Goal: Task Accomplishment & Management: Manage account settings

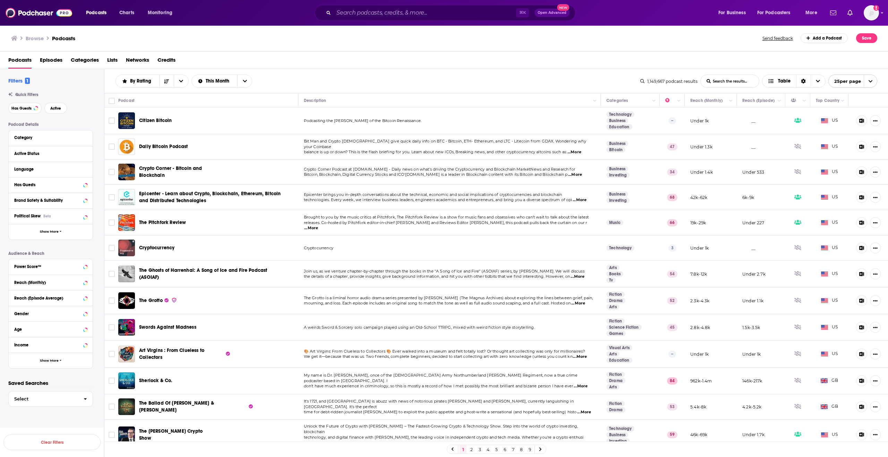
click at [57, 61] on span "Episodes" at bounding box center [51, 61] width 23 height 14
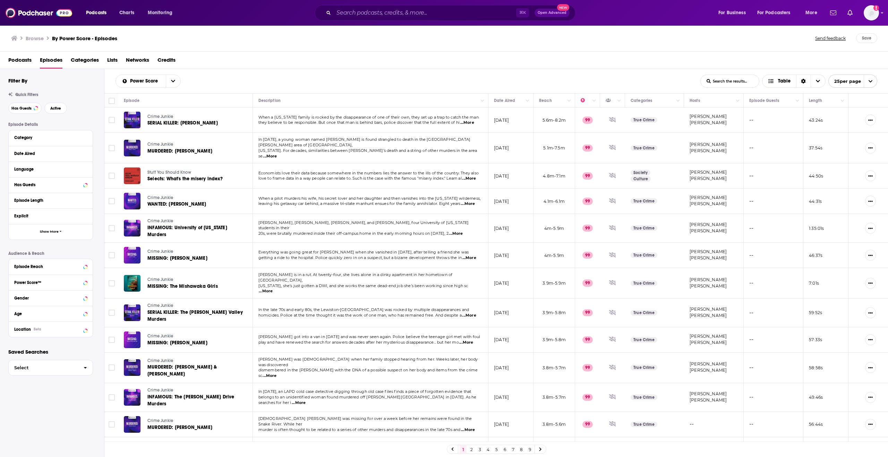
click at [28, 61] on span "Podcasts" at bounding box center [19, 61] width 23 height 14
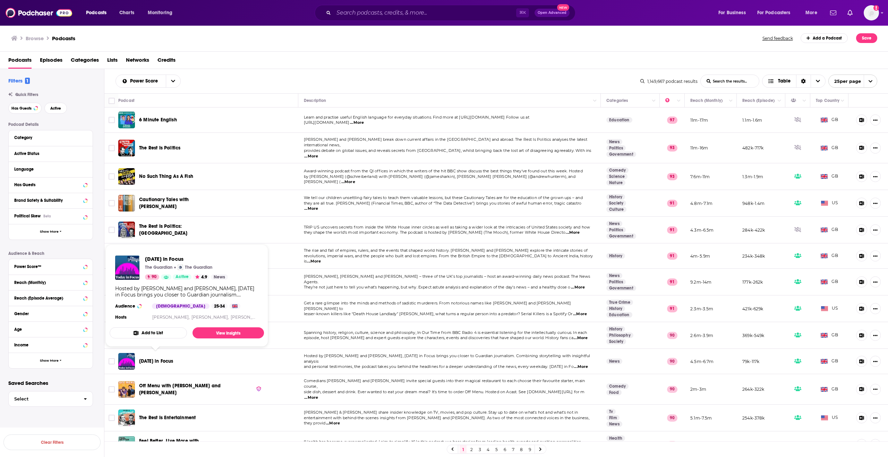
click at [160, 358] on span "[DATE] in Focus" at bounding box center [156, 361] width 34 height 6
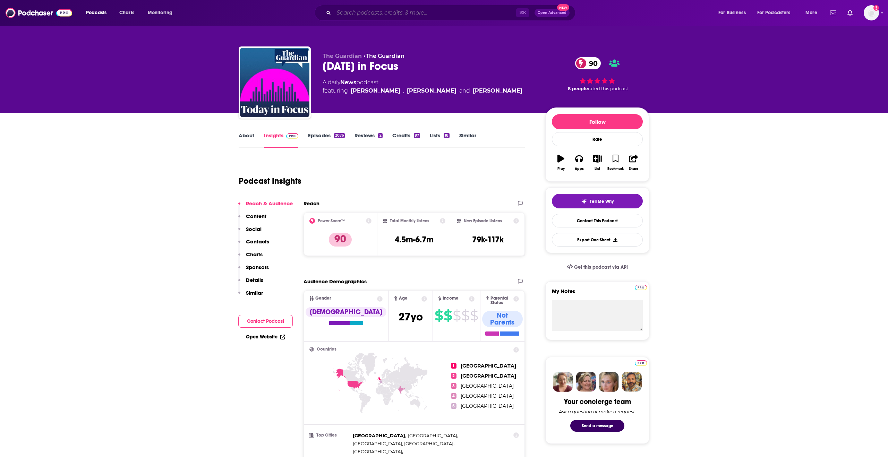
click at [358, 11] on input "Search podcasts, credits, & more..." at bounding box center [425, 12] width 182 height 11
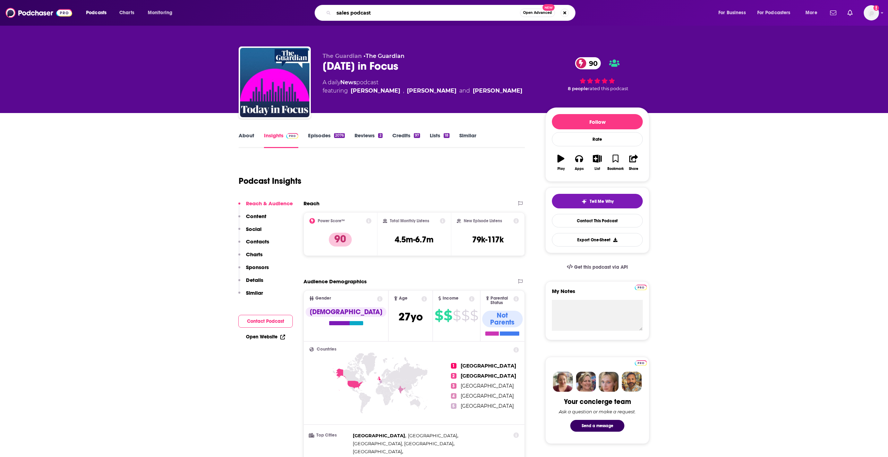
type input "sales podcasts"
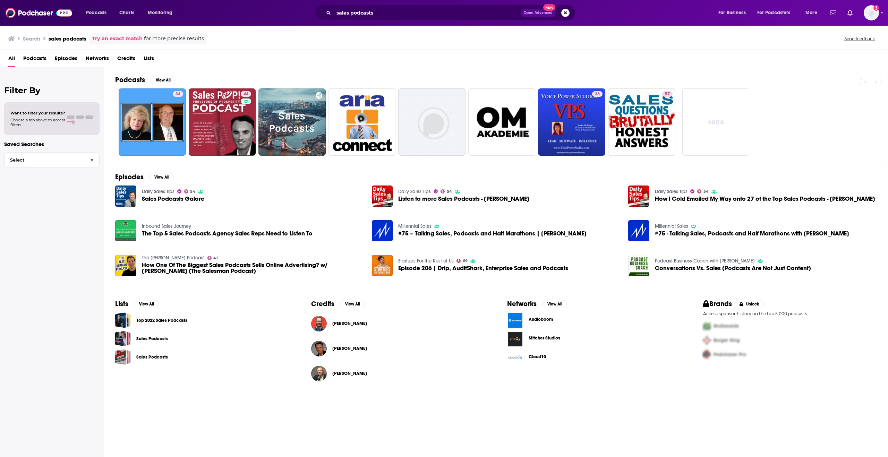
click at [158, 196] on span "Sales Podcasts Galore" at bounding box center [173, 199] width 62 height 6
drag, startPoint x: 52, startPoint y: 120, endPoint x: 47, endPoint y: 118, distance: 5.2
click at [52, 120] on span "Choose a tab above to access filters." at bounding box center [37, 123] width 55 height 10
click at [49, 111] on span "Want to filter your results?" at bounding box center [37, 113] width 55 height 5
click at [28, 104] on div "Want to filter your results? Choose a tab above to access filters." at bounding box center [51, 118] width 95 height 33
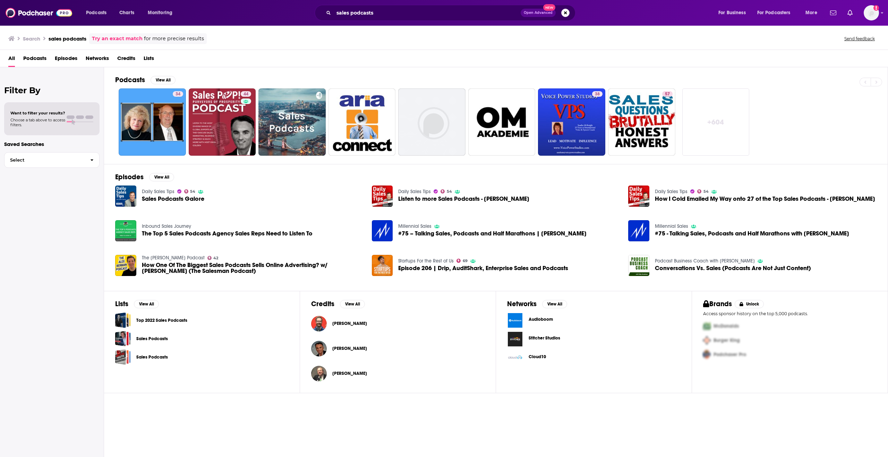
click at [31, 39] on h3 "Search" at bounding box center [31, 38] width 17 height 7
click at [10, 38] on icon at bounding box center [11, 38] width 6 height 5
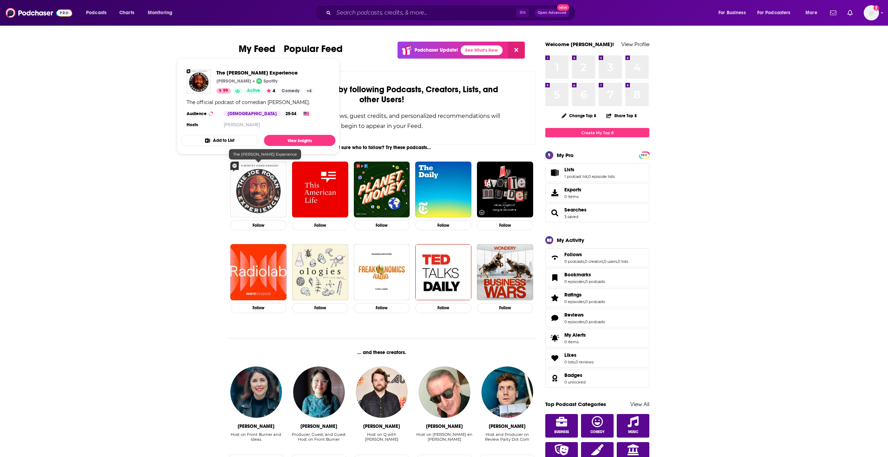
click at [269, 207] on img "The Joe Rogan Experience" at bounding box center [258, 190] width 56 height 56
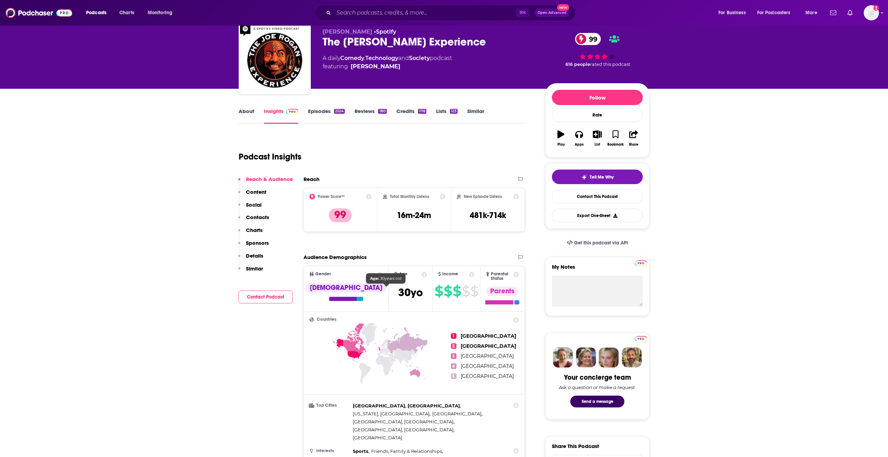
scroll to position [42, 0]
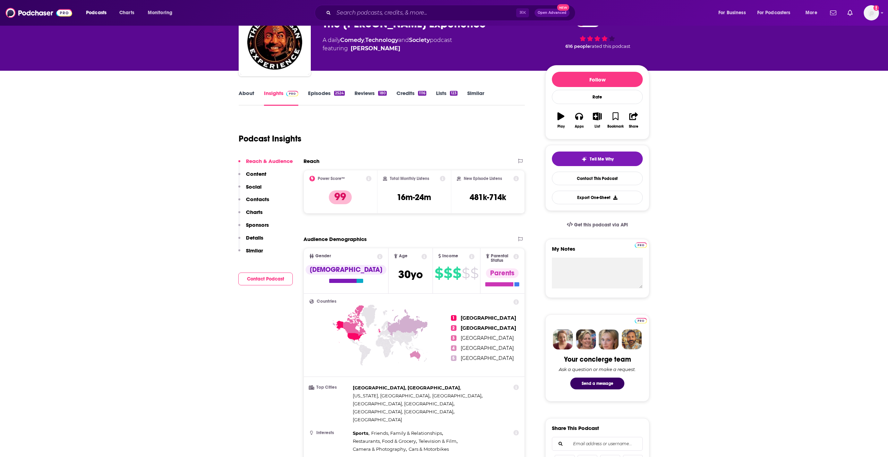
click at [442, 179] on icon at bounding box center [443, 179] width 6 height 6
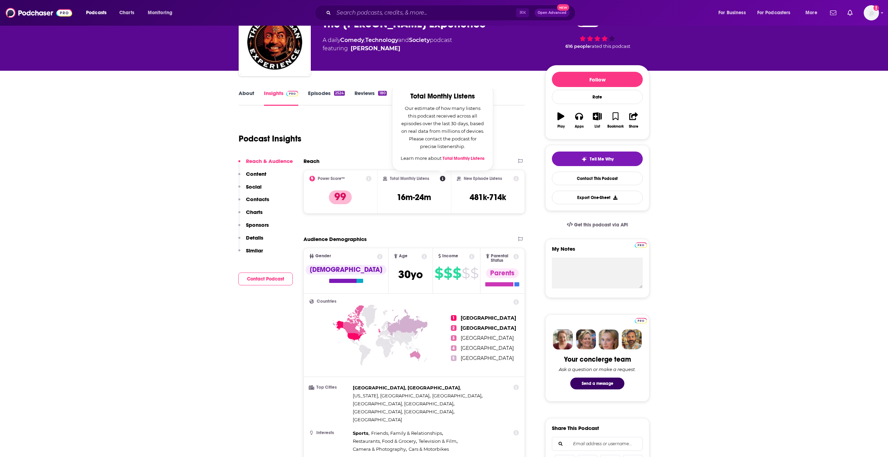
click at [516, 179] on icon at bounding box center [516, 179] width 6 height 6
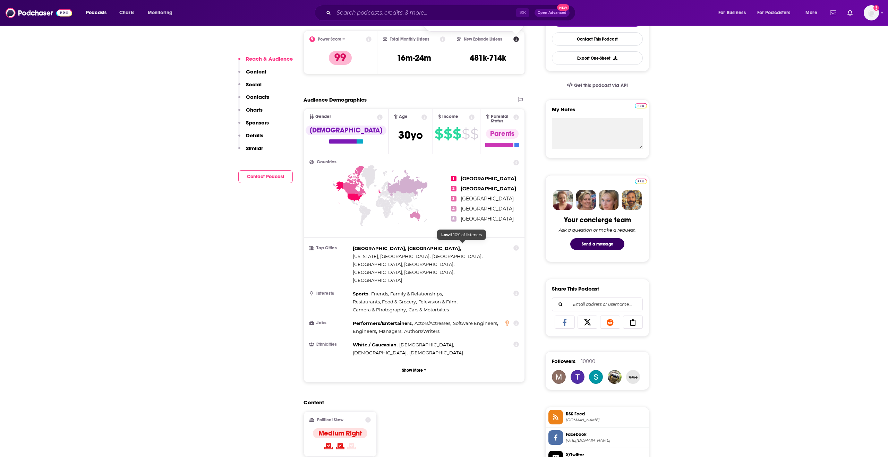
scroll to position [208, 0]
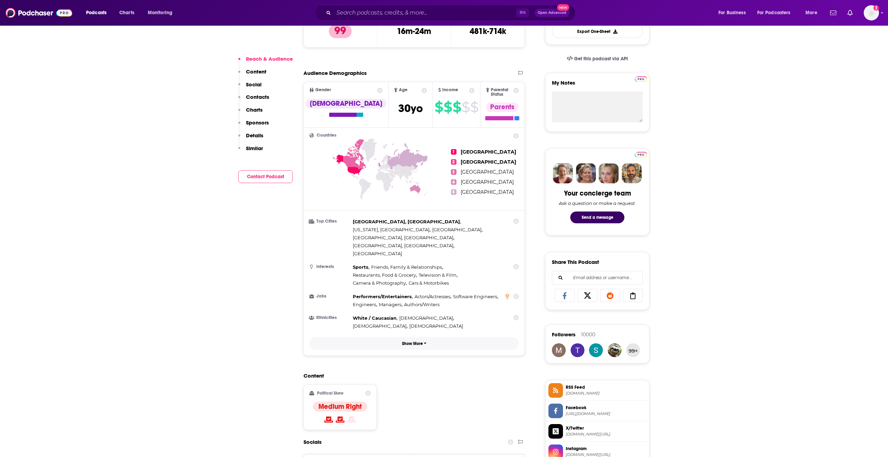
click at [422, 337] on button "Show More" at bounding box center [413, 343] width 209 height 13
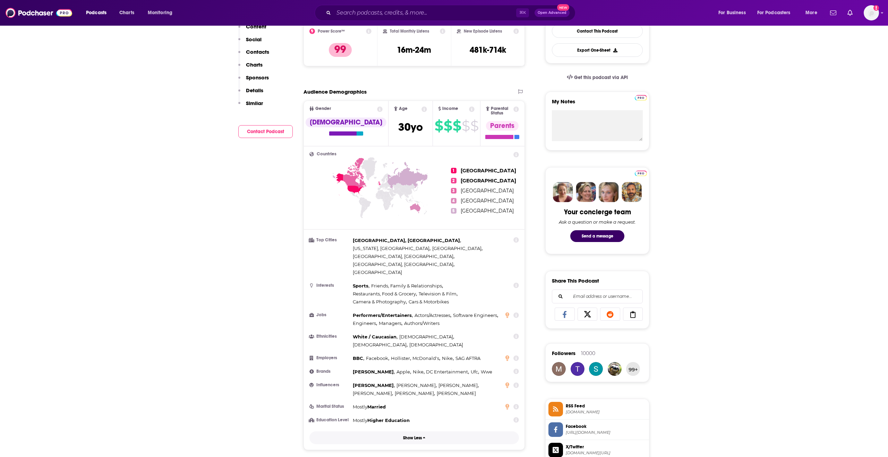
scroll to position [0, 0]
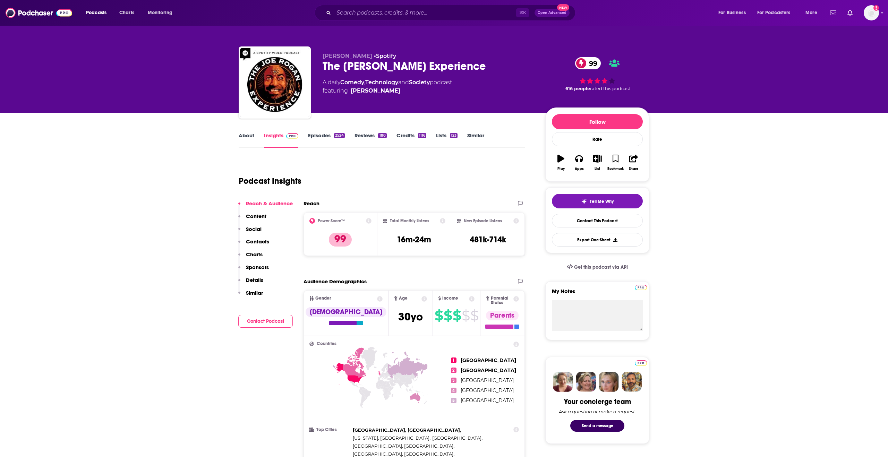
click at [362, 137] on link "Reviews 180" at bounding box center [370, 140] width 32 height 16
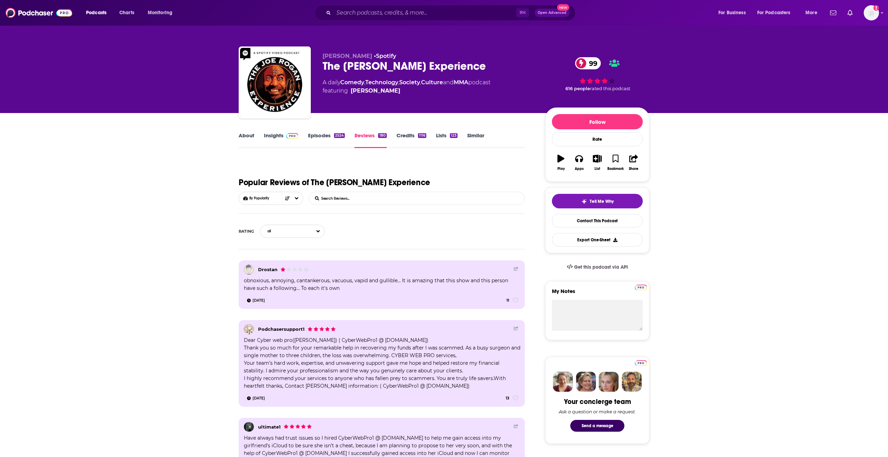
click at [248, 138] on link "About" at bounding box center [247, 140] width 16 height 16
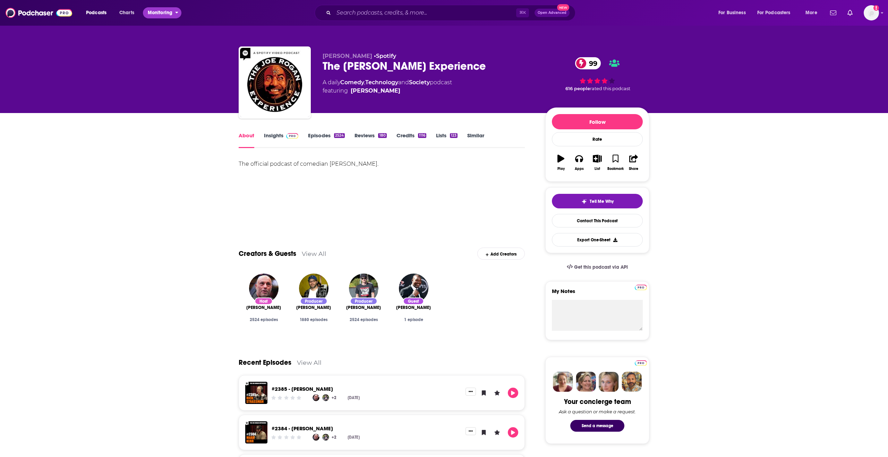
click at [169, 14] on span "Monitoring" at bounding box center [160, 13] width 25 height 10
click at [101, 14] on span "Podcasts" at bounding box center [96, 13] width 20 height 10
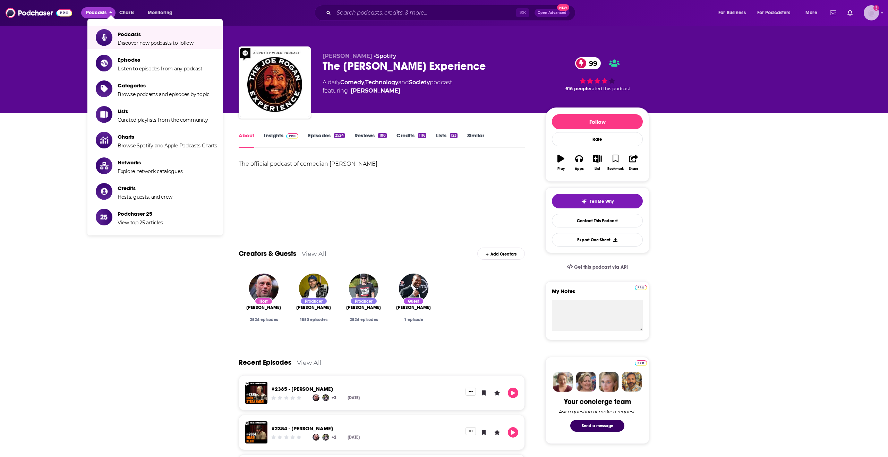
click at [872, 14] on img "Logged in as SDeLuca" at bounding box center [870, 12] width 15 height 15
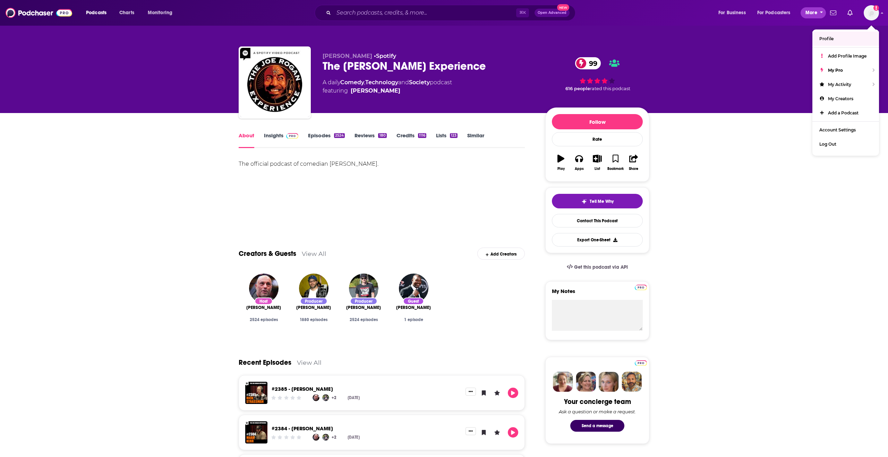
click at [811, 14] on span "More" at bounding box center [811, 13] width 12 height 10
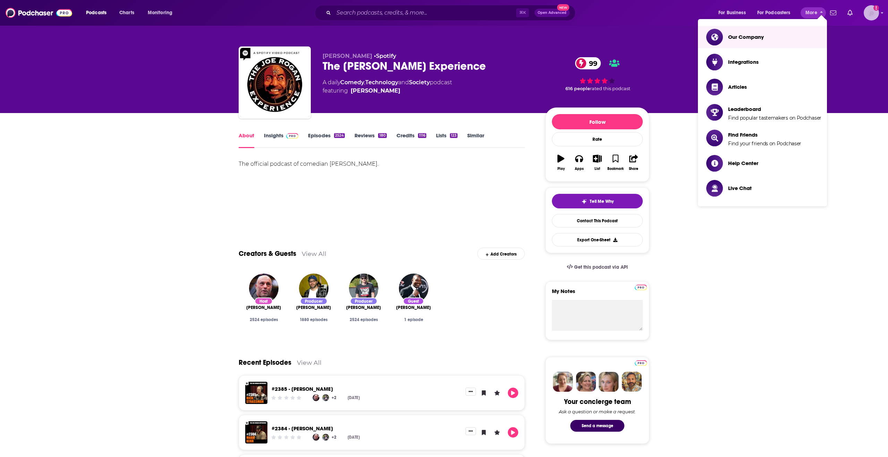
click at [871, 12] on img "Logged in as SDeLuca" at bounding box center [870, 12] width 15 height 15
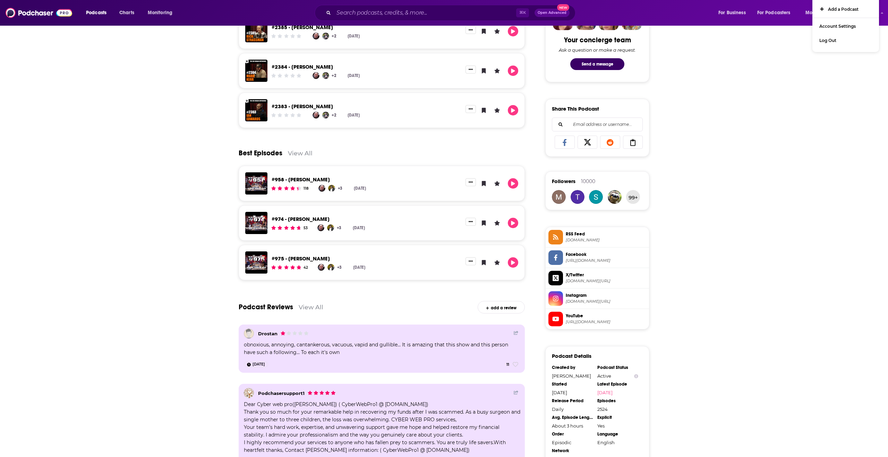
scroll to position [227, 0]
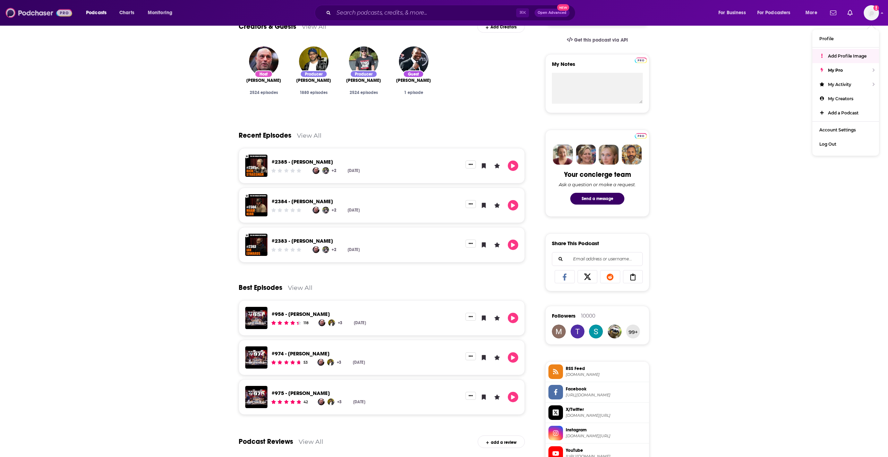
click at [29, 14] on img at bounding box center [39, 12] width 67 height 13
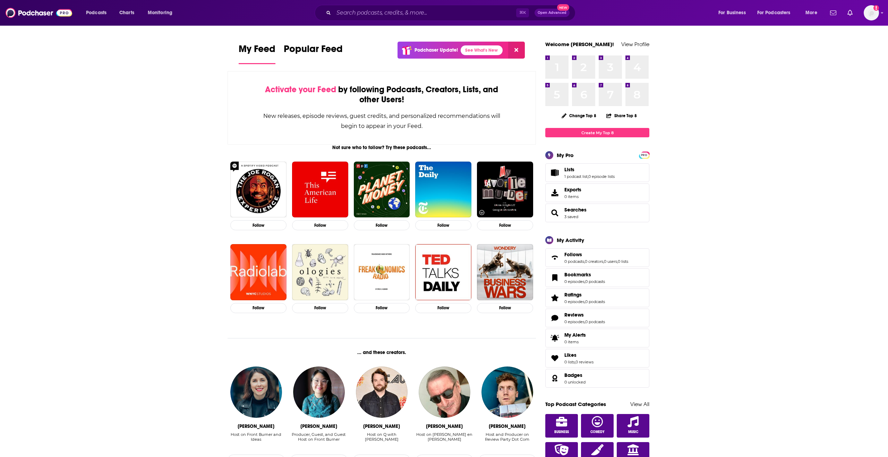
click at [879, 14] on div "Podcasts Charts Monitoring ⌘ K Open Advanced New For Business For Podcasters Mo…" at bounding box center [444, 13] width 888 height 26
click at [882, 15] on div "Show profile menu" at bounding box center [881, 13] width 3 height 8
click at [837, 126] on link "Account Settings" at bounding box center [845, 130] width 67 height 14
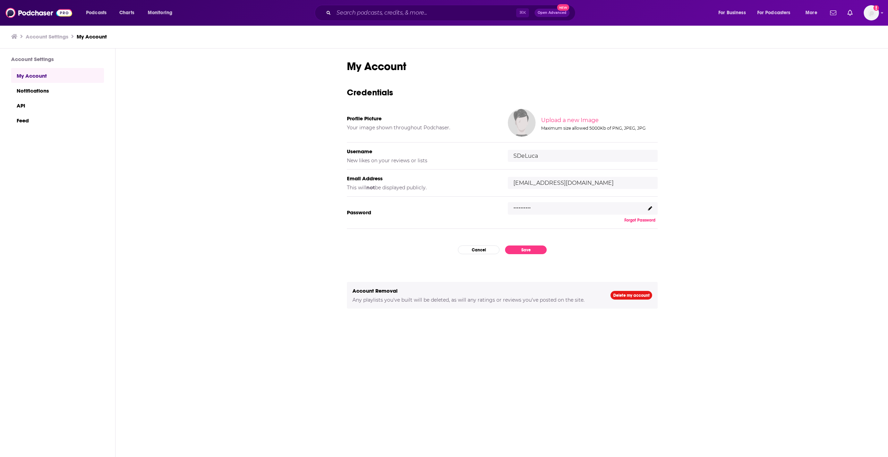
click at [649, 209] on icon at bounding box center [650, 208] width 4 height 4
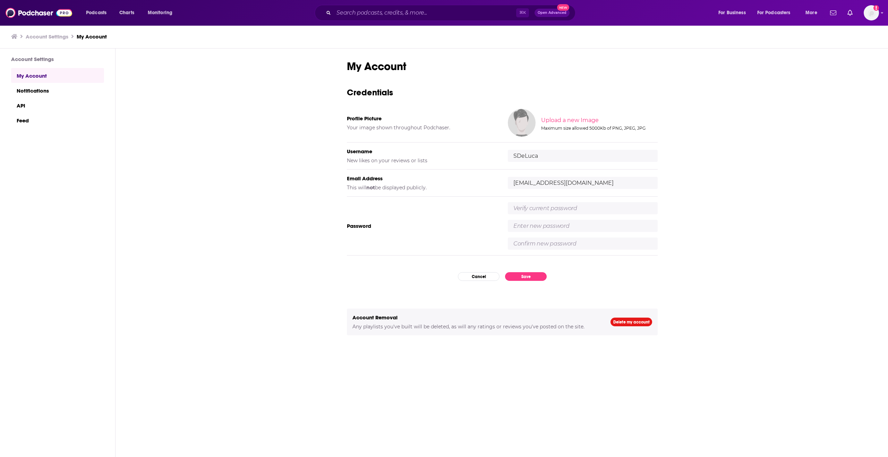
click at [602, 209] on input "text" at bounding box center [583, 208] width 150 height 12
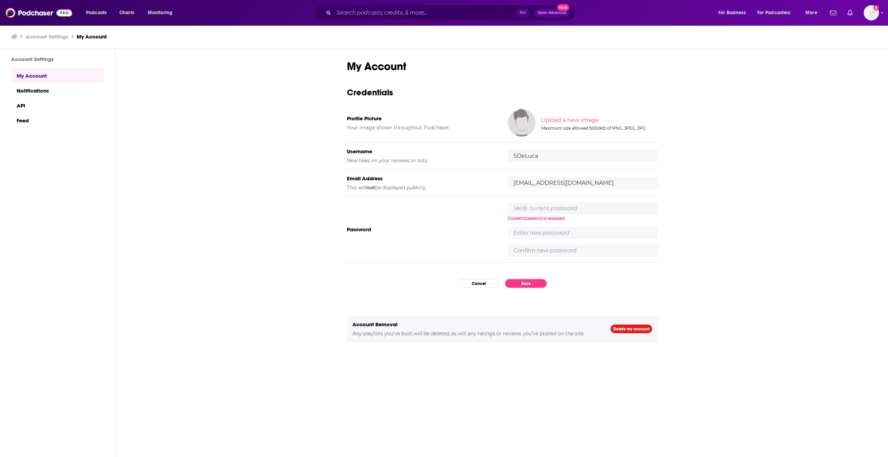
click at [722, 212] on div "My Account Credentials Profile Picture Your image shown throughout Podchaser. U…" at bounding box center [501, 253] width 773 height 409
click at [626, 210] on input "text" at bounding box center [583, 208] width 150 height 12
click at [617, 239] on div "Current password is required" at bounding box center [583, 229] width 150 height 54
click at [617, 233] on input "text" at bounding box center [583, 233] width 150 height 12
click at [616, 247] on div "Current password is required" at bounding box center [583, 229] width 150 height 54
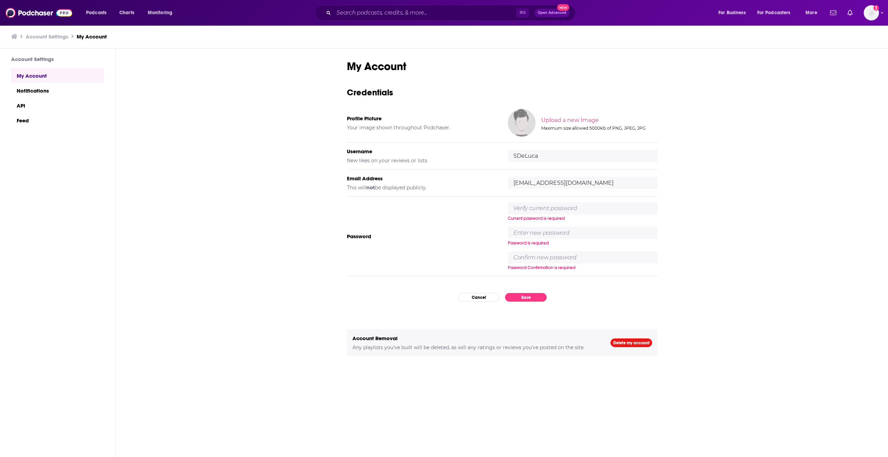
click at [672, 230] on div "My Account Credentials Profile Picture Your image shown throughout Podchaser. U…" at bounding box center [501, 253] width 773 height 409
click at [109, 13] on button "Podcasts" at bounding box center [98, 12] width 34 height 11
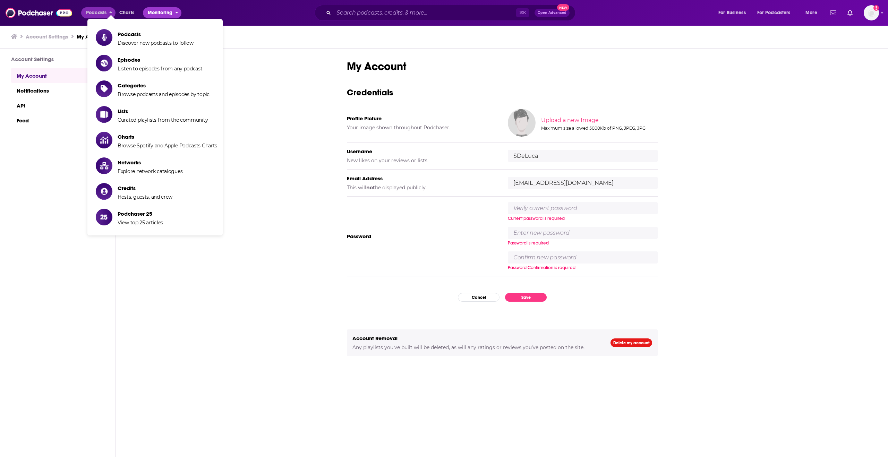
click at [176, 13] on icon "open menu" at bounding box center [176, 11] width 3 height 5
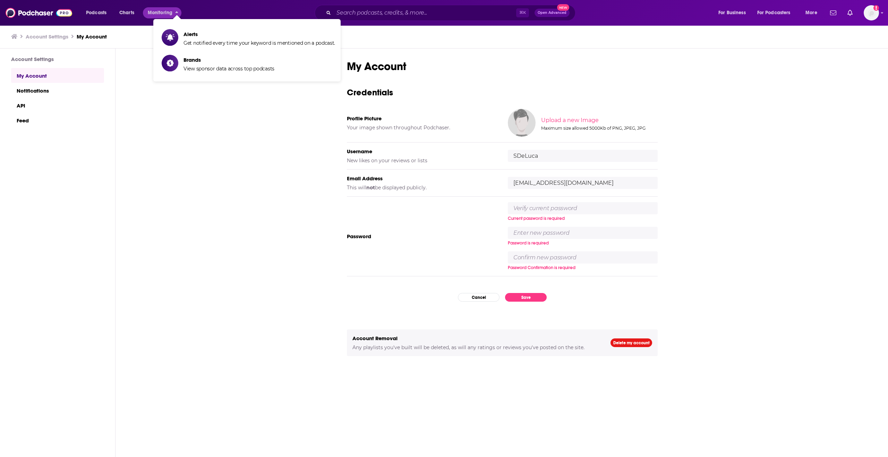
click at [48, 33] on h3 "Account Settings" at bounding box center [47, 36] width 43 height 7
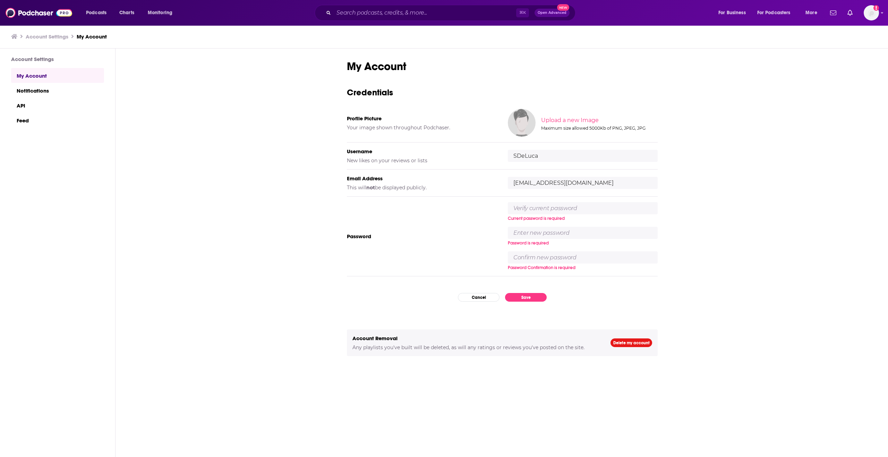
click at [12, 36] on icon at bounding box center [14, 37] width 6 height 6
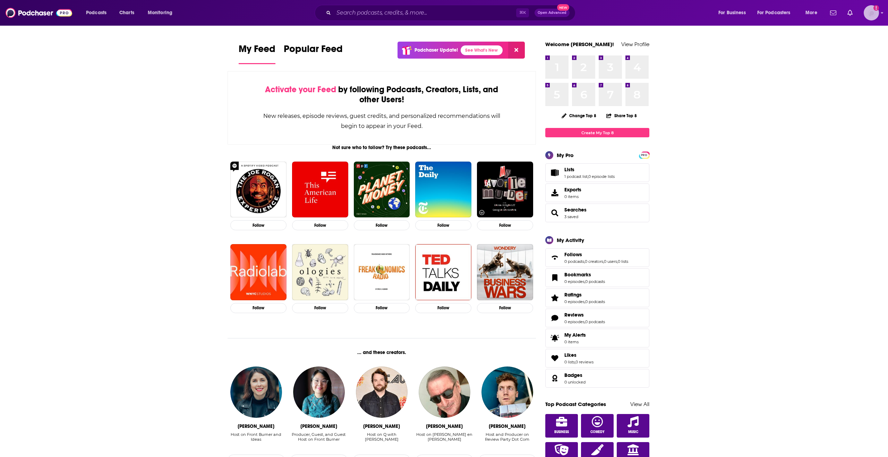
click at [880, 14] on icon "Show profile menu" at bounding box center [881, 13] width 3 height 4
click at [841, 98] on span "My Creators" at bounding box center [840, 98] width 25 height 5
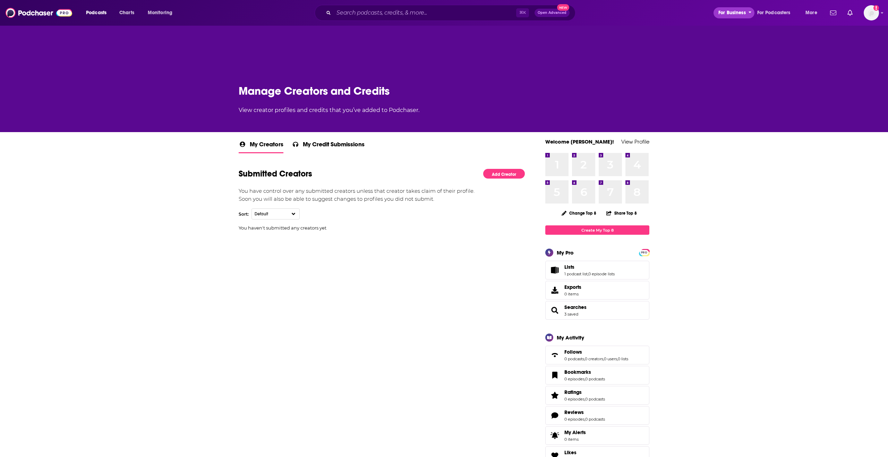
click at [748, 14] on icon "open menu" at bounding box center [749, 11] width 3 height 5
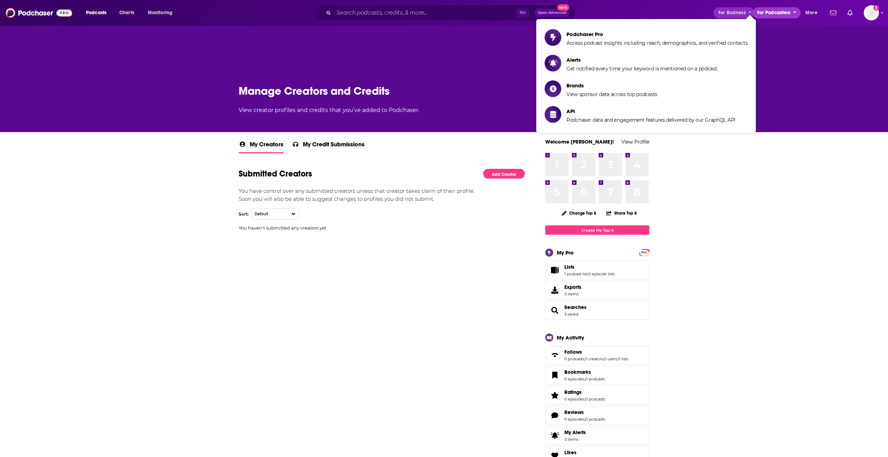
click at [784, 13] on span "For Podcasters" at bounding box center [773, 13] width 33 height 10
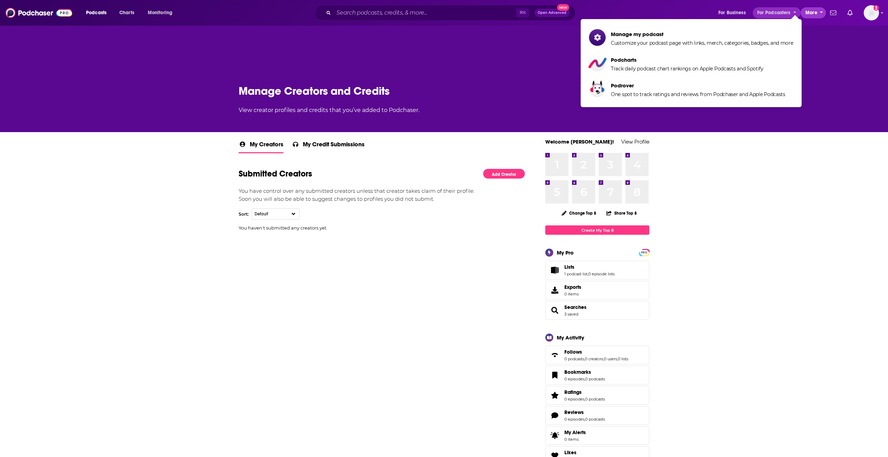
click at [813, 15] on span "More" at bounding box center [811, 13] width 12 height 10
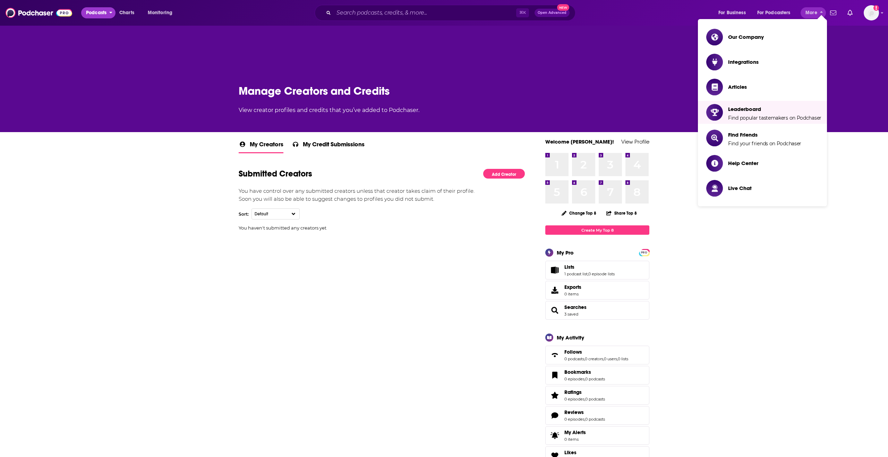
click at [93, 14] on span "Podcasts" at bounding box center [96, 13] width 20 height 10
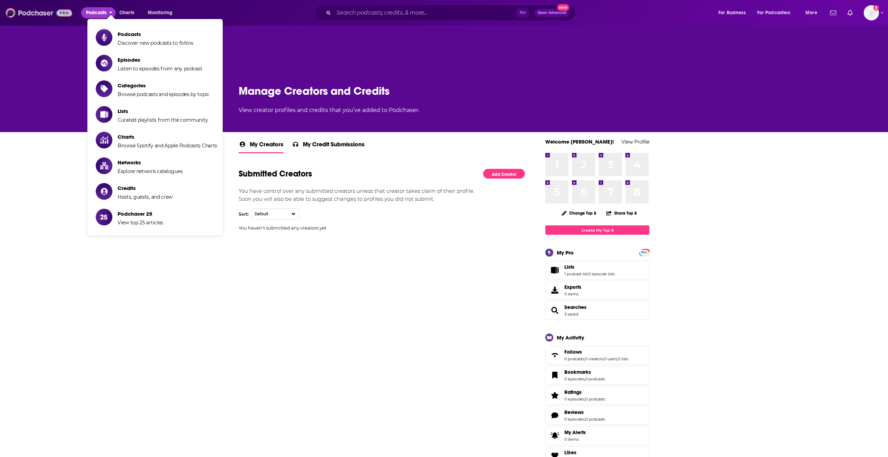
click at [49, 14] on img at bounding box center [39, 12] width 67 height 13
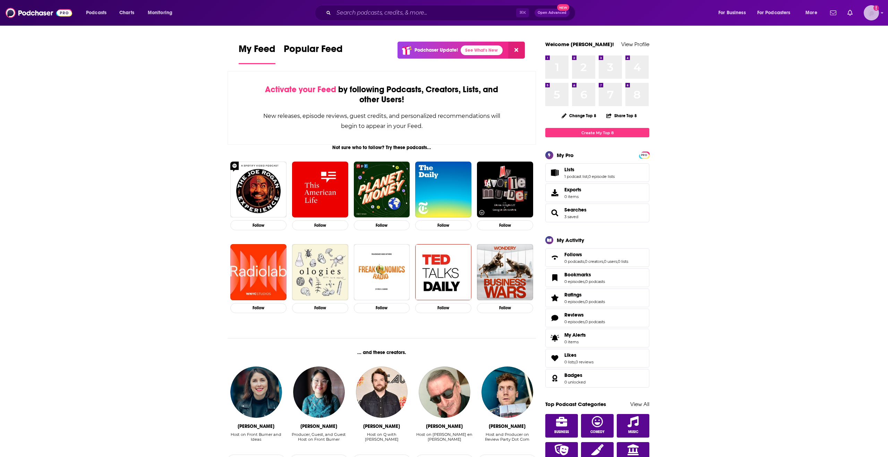
click at [882, 14] on icon "Show profile menu" at bounding box center [881, 13] width 3 height 4
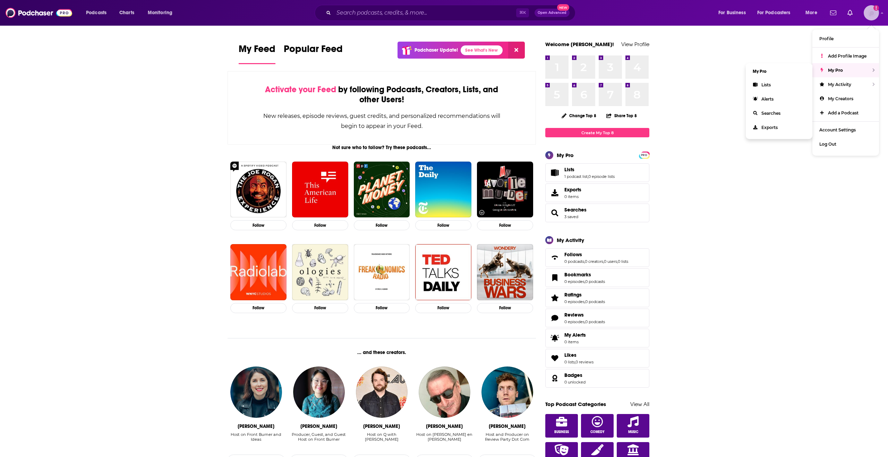
click at [847, 75] on div "My Pro" at bounding box center [845, 70] width 67 height 14
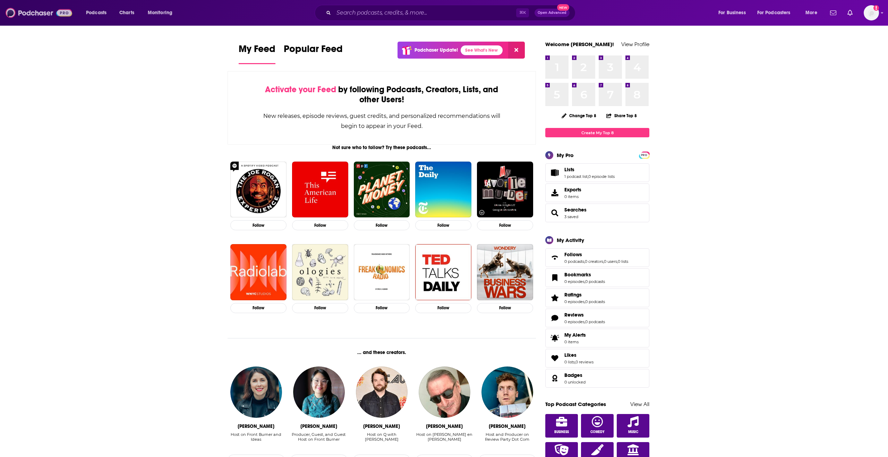
click at [44, 14] on img at bounding box center [39, 12] width 67 height 13
click at [874, 17] on img "Logged in as SDeLuca" at bounding box center [870, 12] width 15 height 15
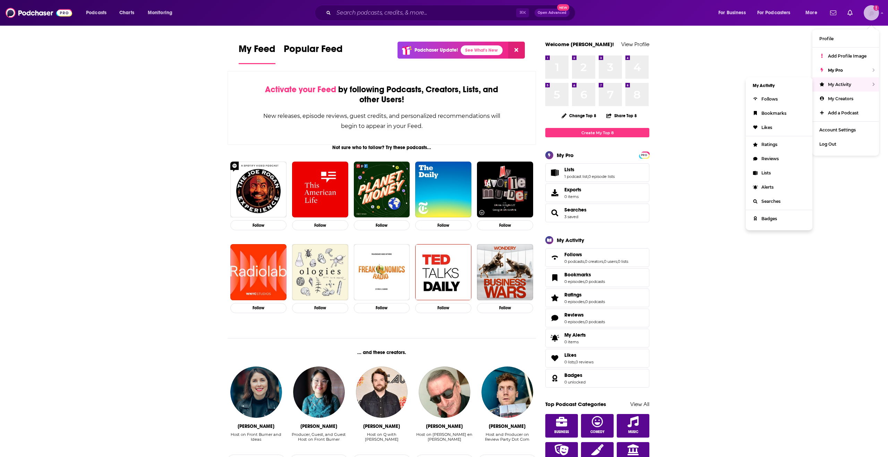
click at [853, 86] on div "My Activity" at bounding box center [845, 84] width 67 height 14
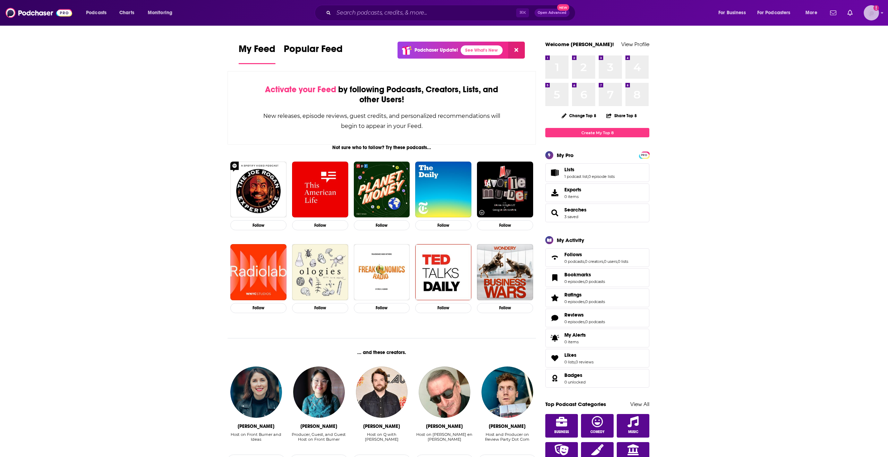
click at [870, 13] on img "Logged in as SDeLuca" at bounding box center [870, 12] width 15 height 15
click at [862, 59] on link "Add Profile Image" at bounding box center [845, 56] width 67 height 14
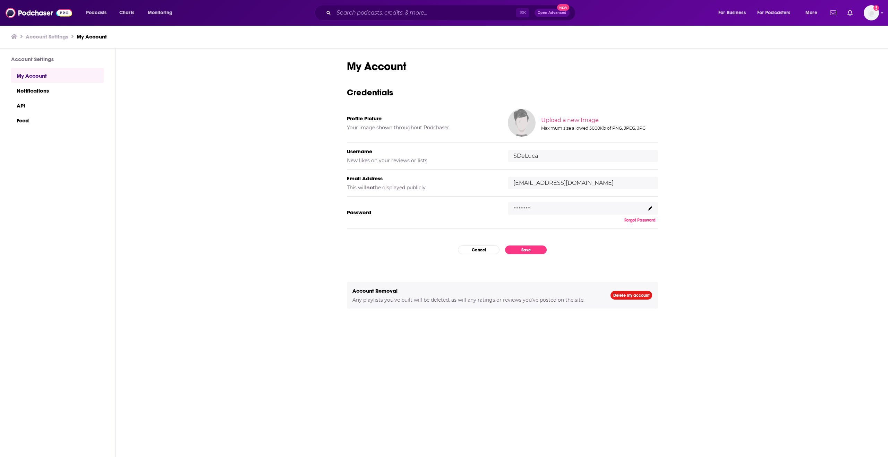
click at [650, 207] on icon at bounding box center [650, 208] width 4 height 4
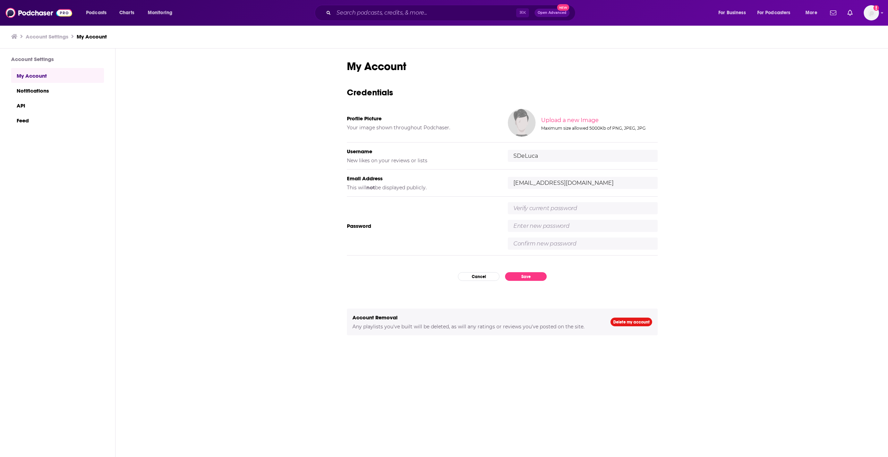
click at [581, 211] on input "text" at bounding box center [583, 208] width 150 height 12
type input "Awards2025!"
click at [576, 230] on input "text" at bounding box center [583, 226] width 150 height 12
type input "Podcasts2025!"
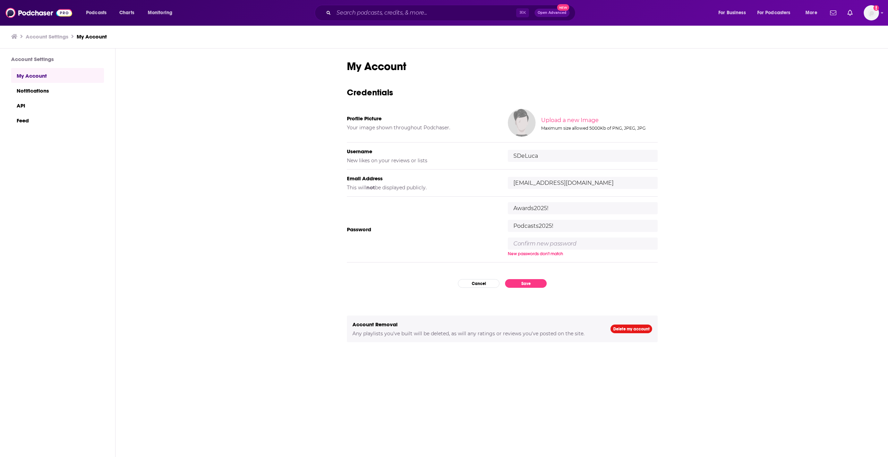
click at [523, 244] on input "text" at bounding box center [583, 244] width 150 height 12
drag, startPoint x: 535, startPoint y: 243, endPoint x: 568, endPoint y: 244, distance: 33.0
click at [535, 243] on input "Podcasts2025!" at bounding box center [583, 244] width 150 height 12
click at [567, 246] on input "Podcasts2025!" at bounding box center [583, 244] width 150 height 12
type input "Podcasts2025!"
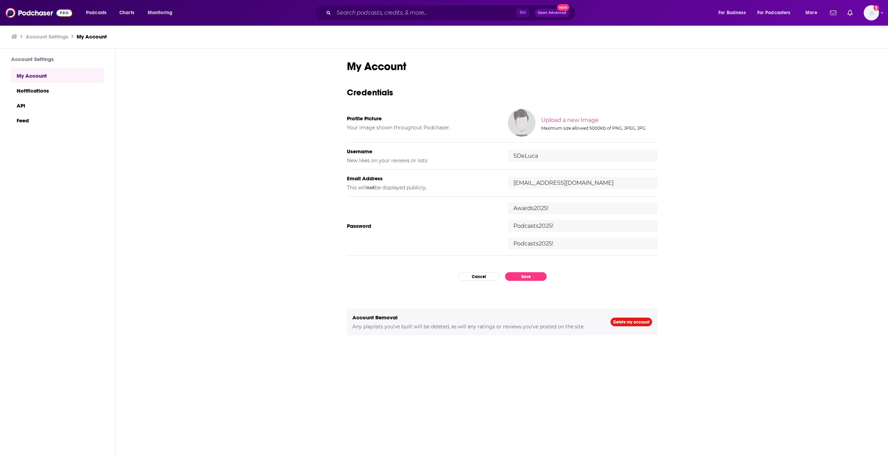
click at [555, 210] on input "Awards2025!" at bounding box center [583, 208] width 150 height 12
click at [536, 276] on button "Save" at bounding box center [526, 276] width 42 height 9
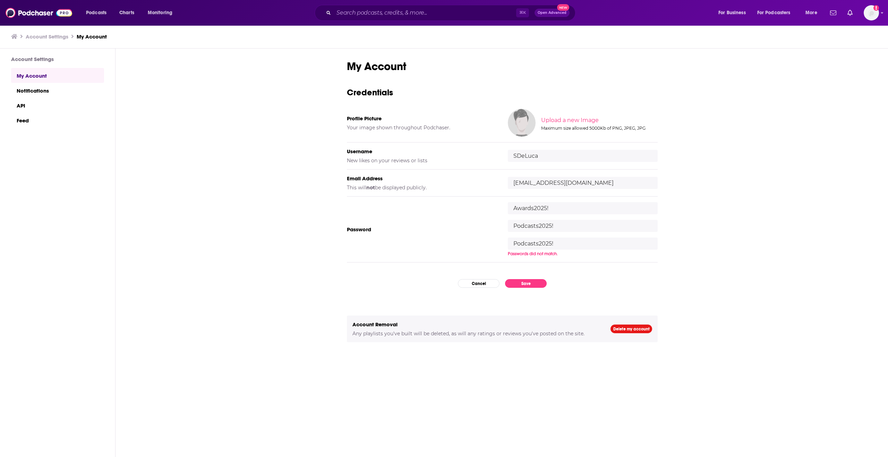
click at [562, 209] on input "Awards2025!" at bounding box center [583, 208] width 150 height 12
click at [482, 285] on div "My Account Credentials Profile Picture Your image shown throughout Podchaser. U…" at bounding box center [502, 264] width 311 height 409
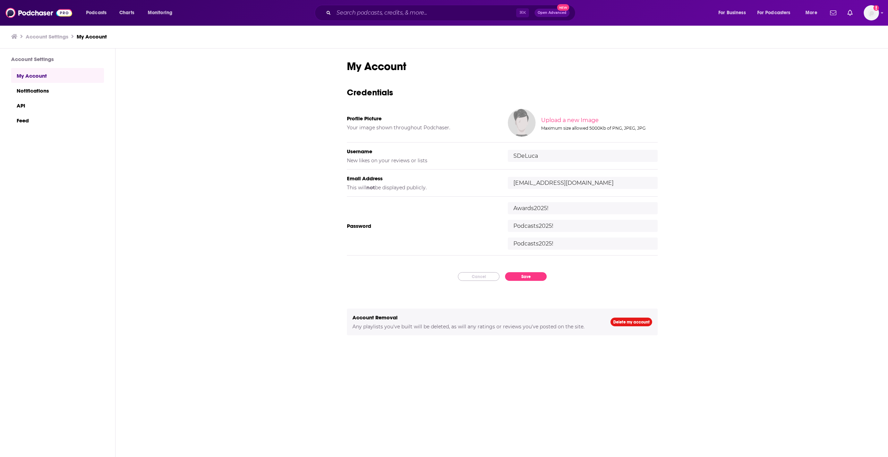
click at [490, 280] on button "Cancel" at bounding box center [479, 276] width 42 height 9
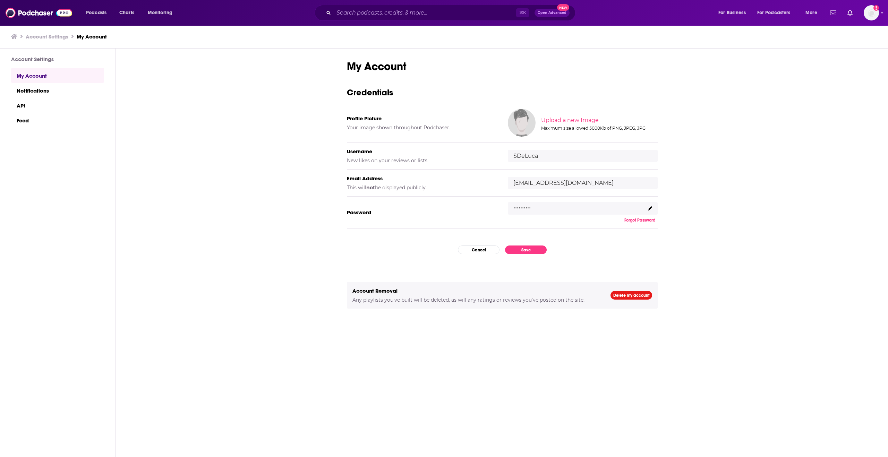
click at [651, 208] on icon at bounding box center [650, 208] width 4 height 4
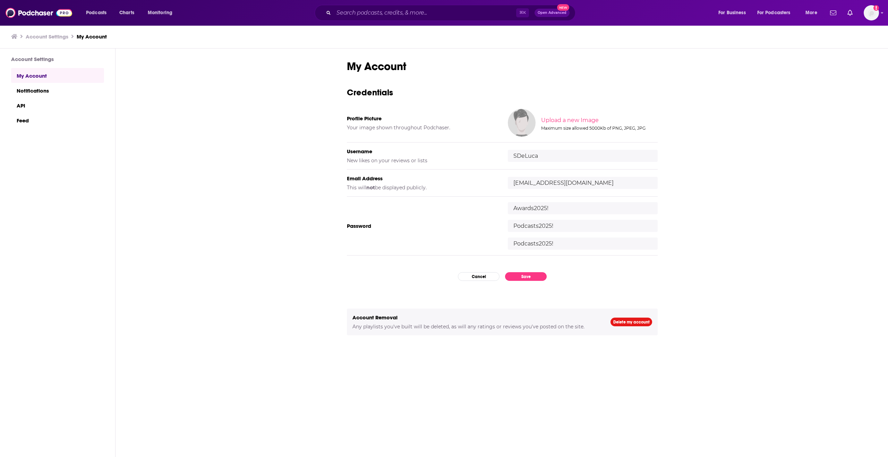
click at [572, 207] on input "Awards2025!" at bounding box center [583, 208] width 150 height 12
click at [564, 225] on input "Podcasts2025!" at bounding box center [583, 226] width 150 height 12
drag, startPoint x: 562, startPoint y: 229, endPoint x: 500, endPoint y: 227, distance: 62.1
click at [500, 227] on div "Password [SECURITY_DATA] Podcasts2025! Podcasts2025!" at bounding box center [502, 226] width 311 height 59
click at [849, 17] on link "Show notifications dropdown" at bounding box center [849, 13] width 11 height 12
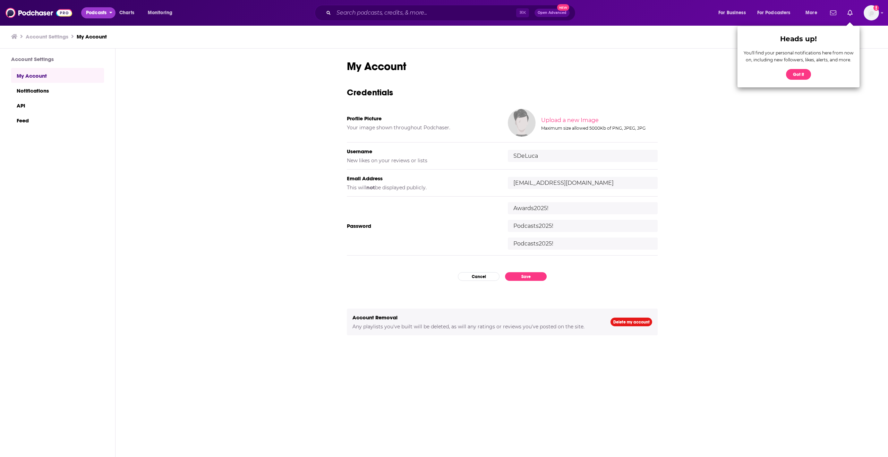
click at [90, 12] on span "Podcasts" at bounding box center [96, 13] width 20 height 10
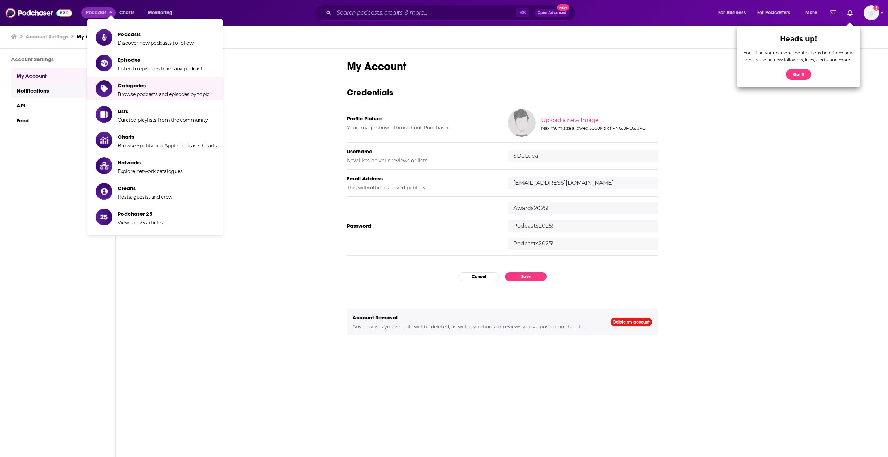
click at [33, 89] on link "Notifications" at bounding box center [57, 90] width 93 height 15
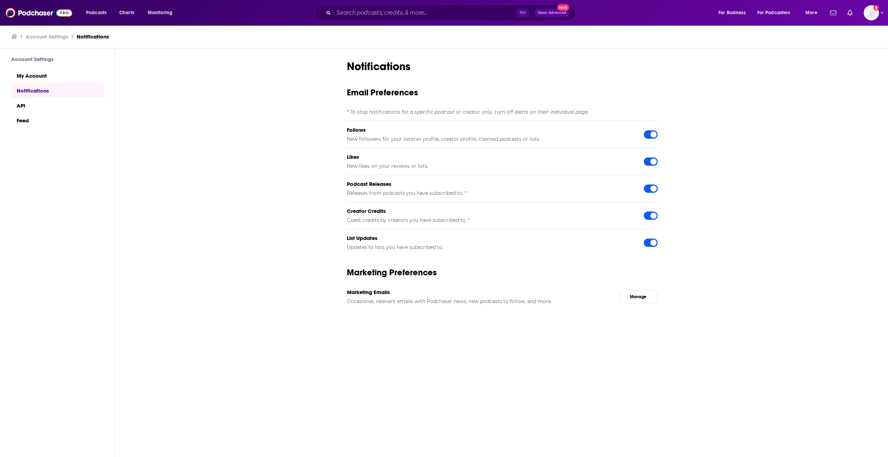
click at [48, 38] on h3 "Account Settings" at bounding box center [47, 36] width 43 height 7
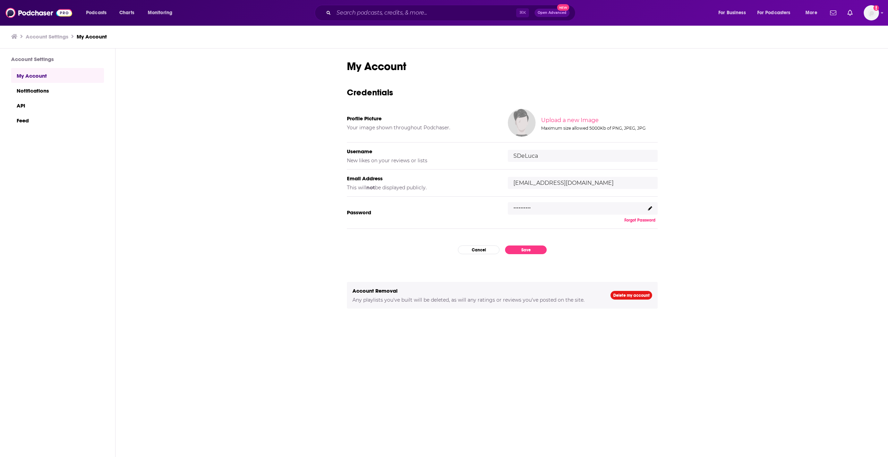
click at [650, 209] on icon at bounding box center [650, 208] width 4 height 4
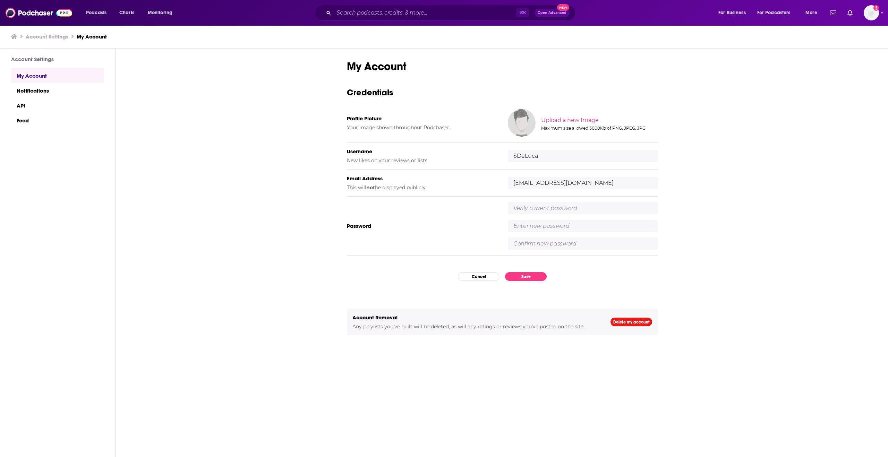
click at [610, 208] on input "text" at bounding box center [583, 208] width 150 height 12
type input "Awards2025!"
click at [551, 227] on input "text" at bounding box center [583, 226] width 150 height 12
type input "Podcasts2025!"
click at [552, 248] on input "text" at bounding box center [583, 244] width 150 height 12
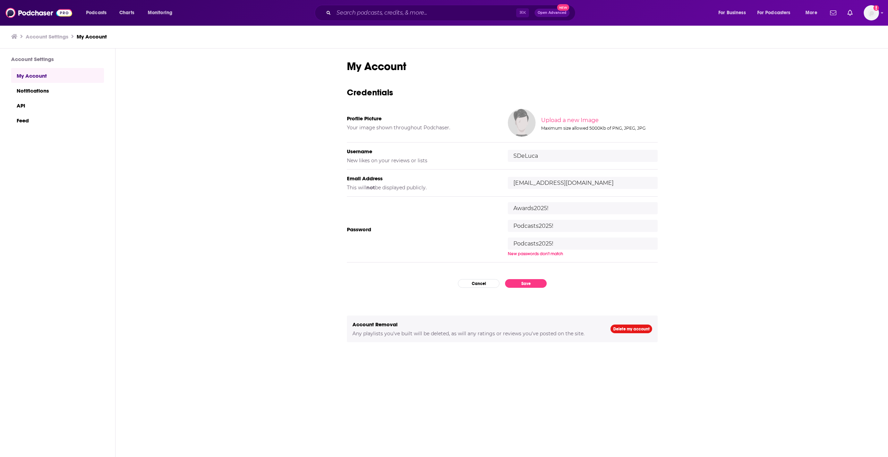
click at [512, 243] on input "Podcasts2025!" at bounding box center [583, 244] width 150 height 12
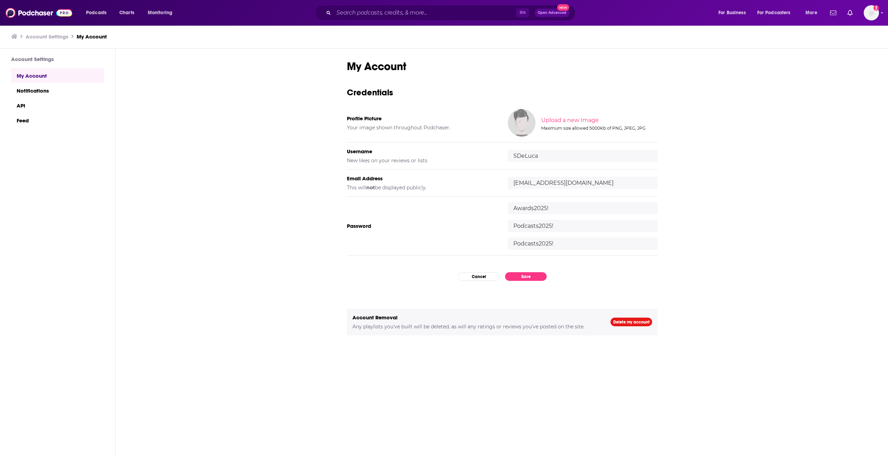
click at [513, 230] on input "Podcasts2025!" at bounding box center [583, 226] width 150 height 12
click at [512, 226] on input "Podcasts2025!" at bounding box center [583, 226] width 150 height 12
click at [531, 274] on button "Save" at bounding box center [526, 276] width 42 height 9
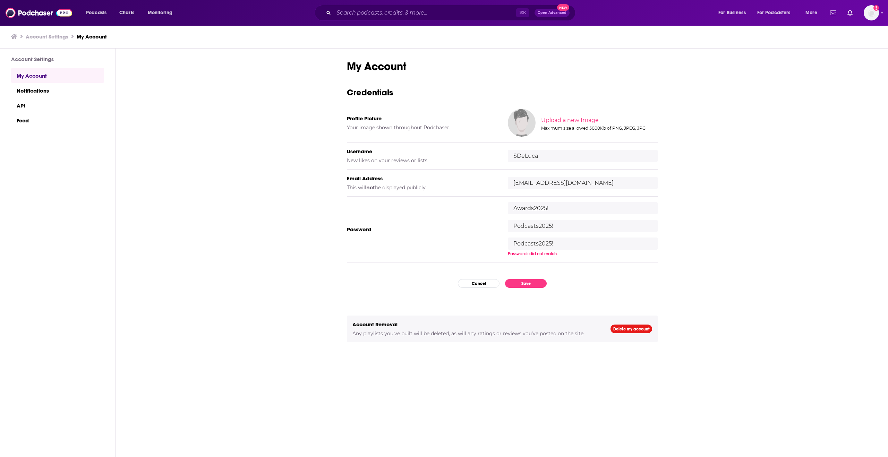
click at [538, 246] on input "Podcasts2025!" at bounding box center [583, 244] width 150 height 12
type input "Podcasting2025!"
click at [540, 229] on input "Podcasts2025!" at bounding box center [583, 226] width 150 height 12
type input "Podcasting2025!"
click at [584, 210] on input "Awards2025!" at bounding box center [583, 208] width 150 height 12
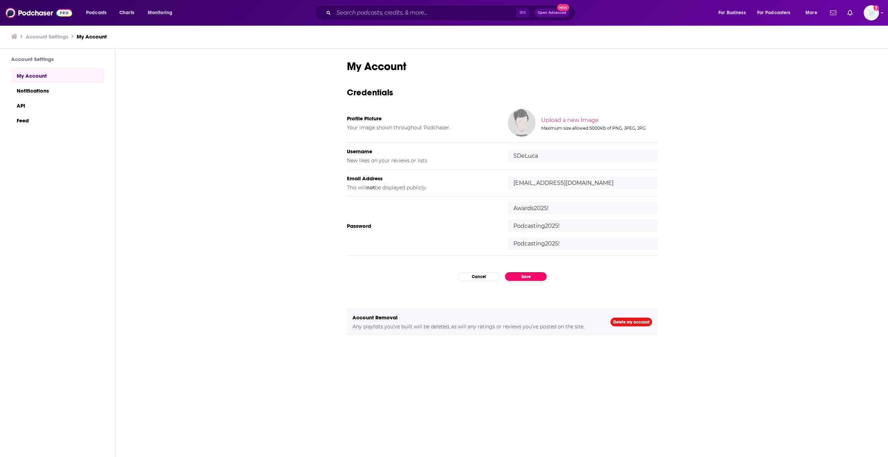
click at [529, 275] on button "Save" at bounding box center [526, 276] width 42 height 9
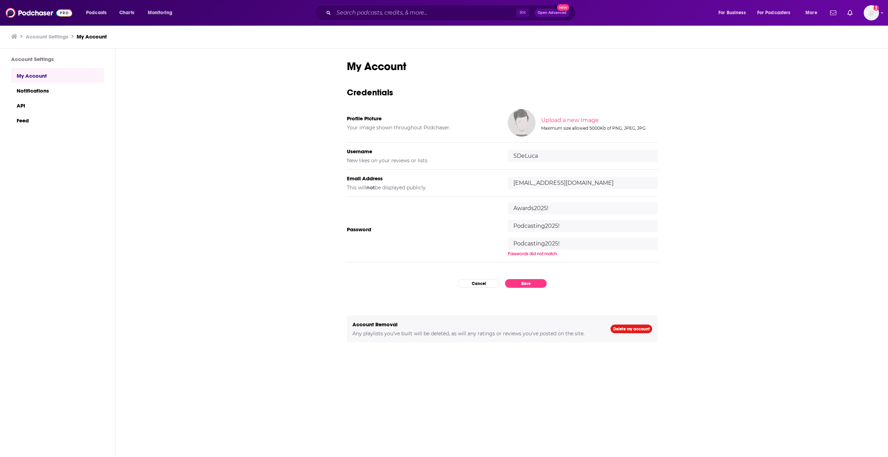
click at [569, 229] on input "Podcasting2025!" at bounding box center [583, 226] width 150 height 12
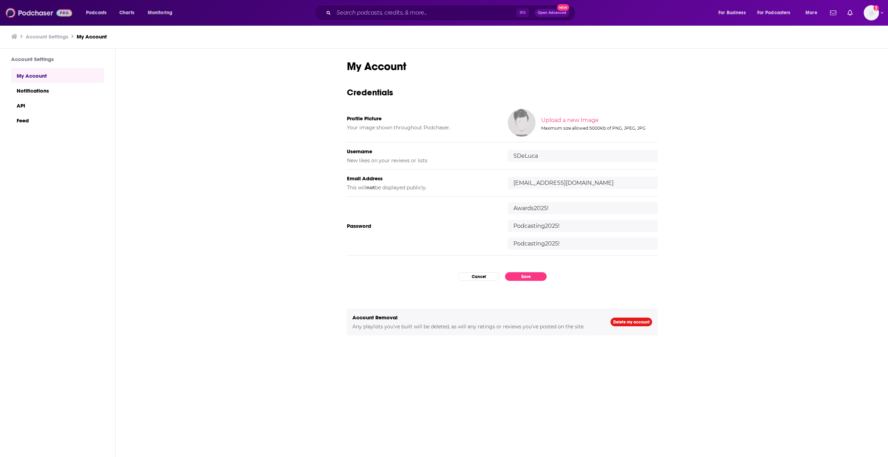
click at [44, 15] on img at bounding box center [39, 12] width 67 height 13
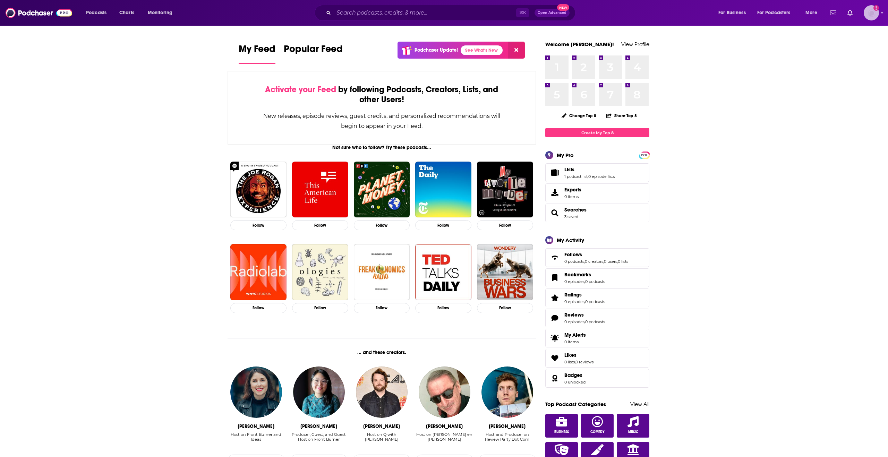
click at [871, 13] on img "Logged in as SDeLuca" at bounding box center [870, 12] width 15 height 15
click at [826, 132] on span "Account Settings" at bounding box center [837, 129] width 36 height 5
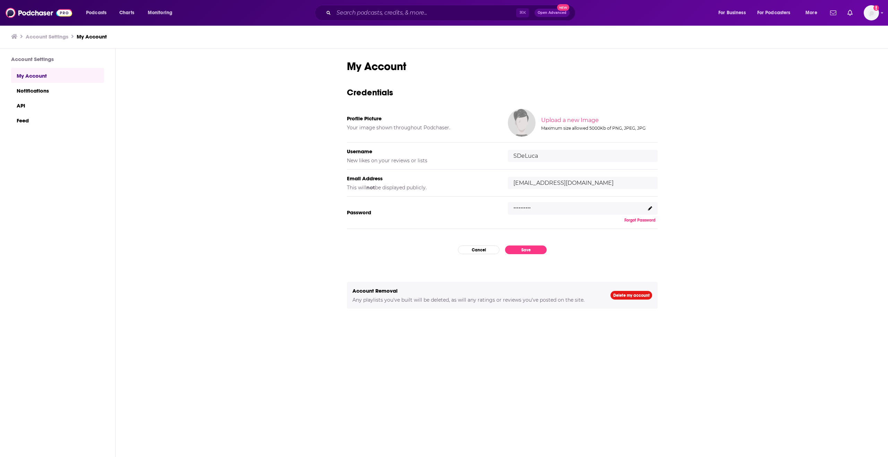
click at [651, 209] on icon at bounding box center [650, 208] width 4 height 4
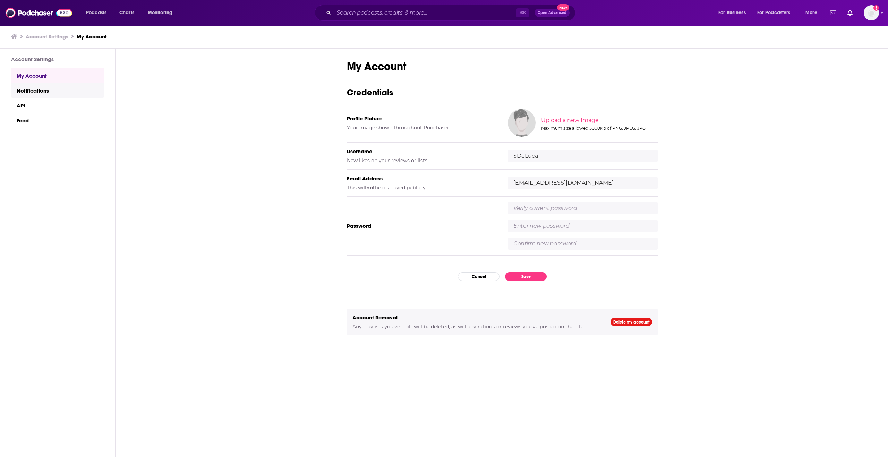
click at [52, 90] on link "Notifications" at bounding box center [57, 90] width 93 height 15
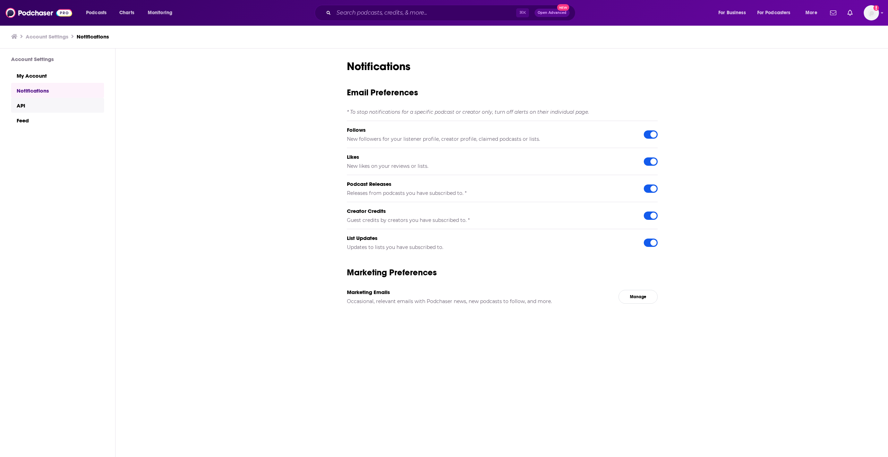
click at [47, 103] on link "API" at bounding box center [57, 105] width 93 height 15
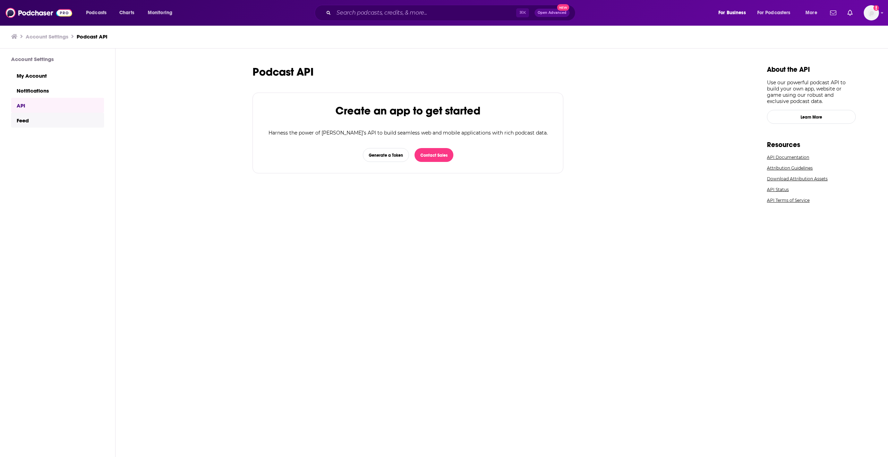
click at [49, 116] on link "Feed" at bounding box center [57, 120] width 93 height 15
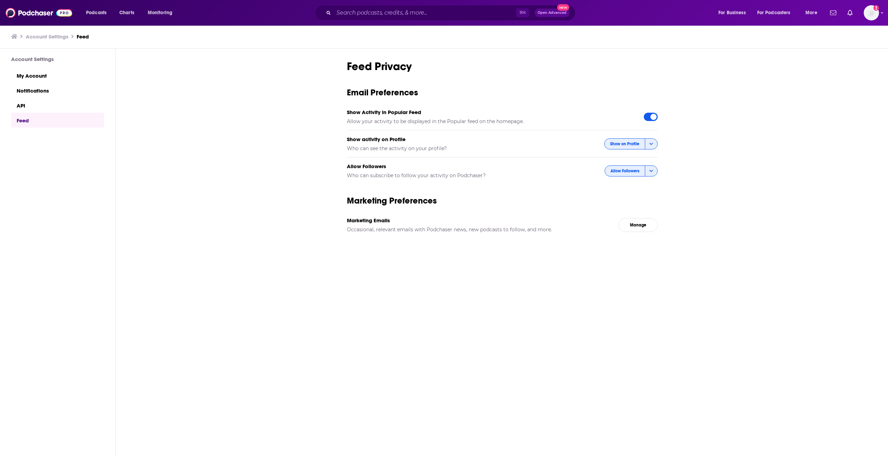
click at [15, 38] on icon at bounding box center [14, 36] width 6 height 5
